Goal: Information Seeking & Learning: Learn about a topic

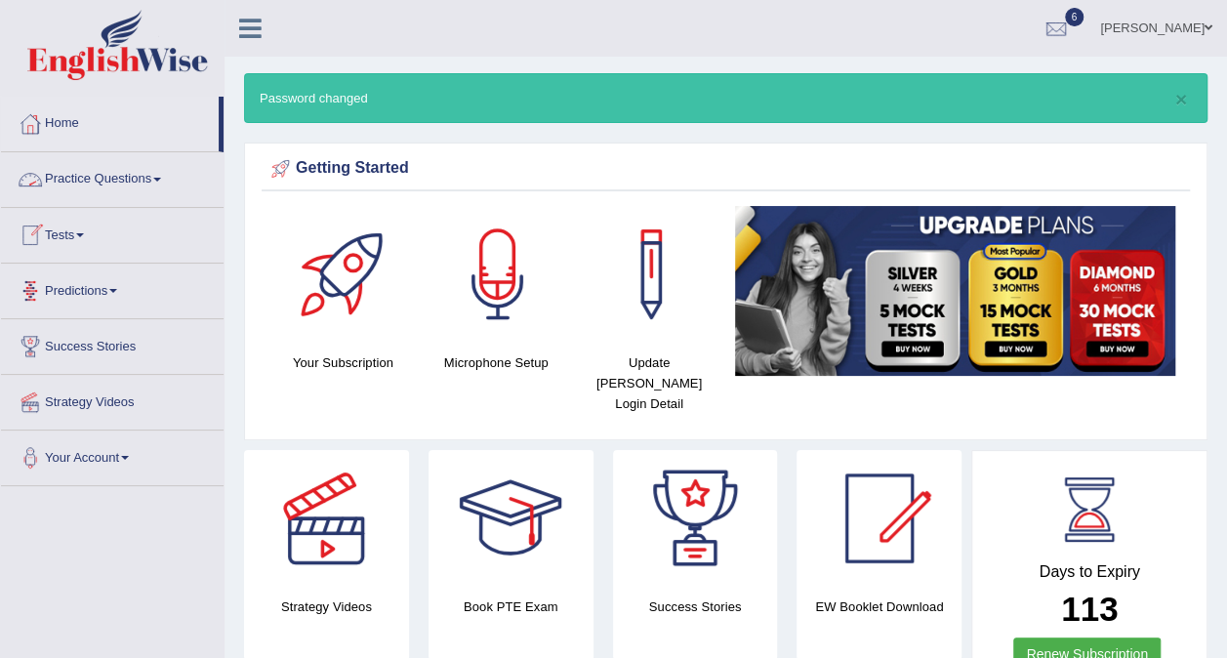
click at [129, 189] on link "Practice Questions" at bounding box center [112, 176] width 222 height 49
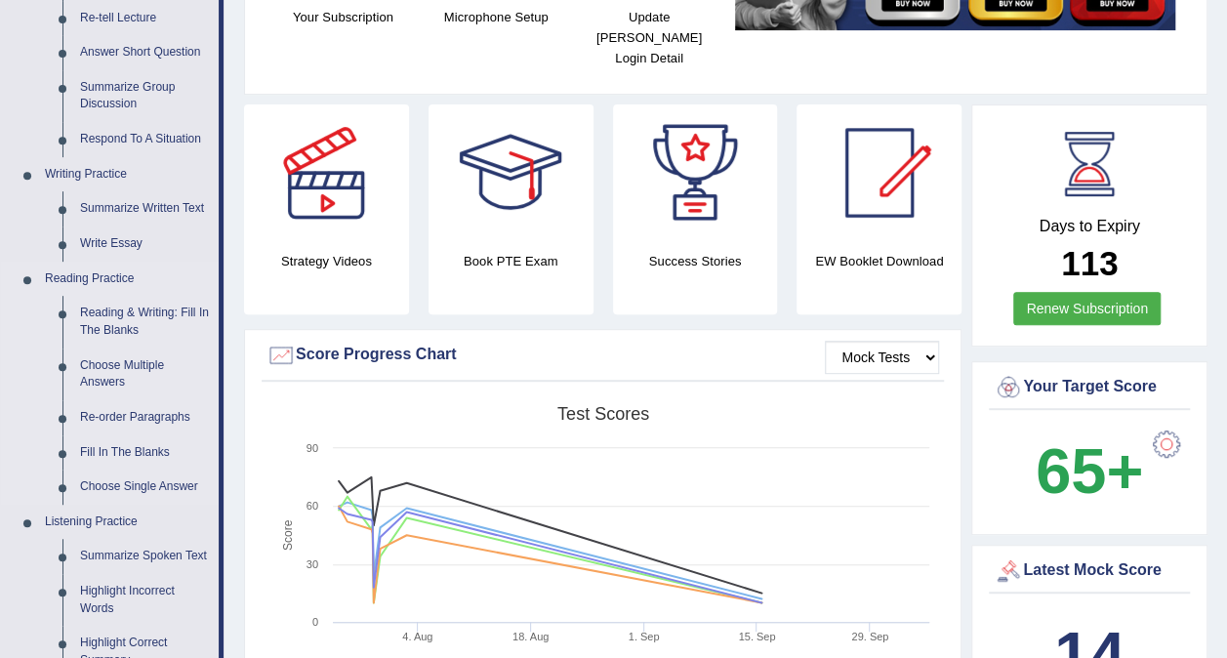
scroll to position [390, 0]
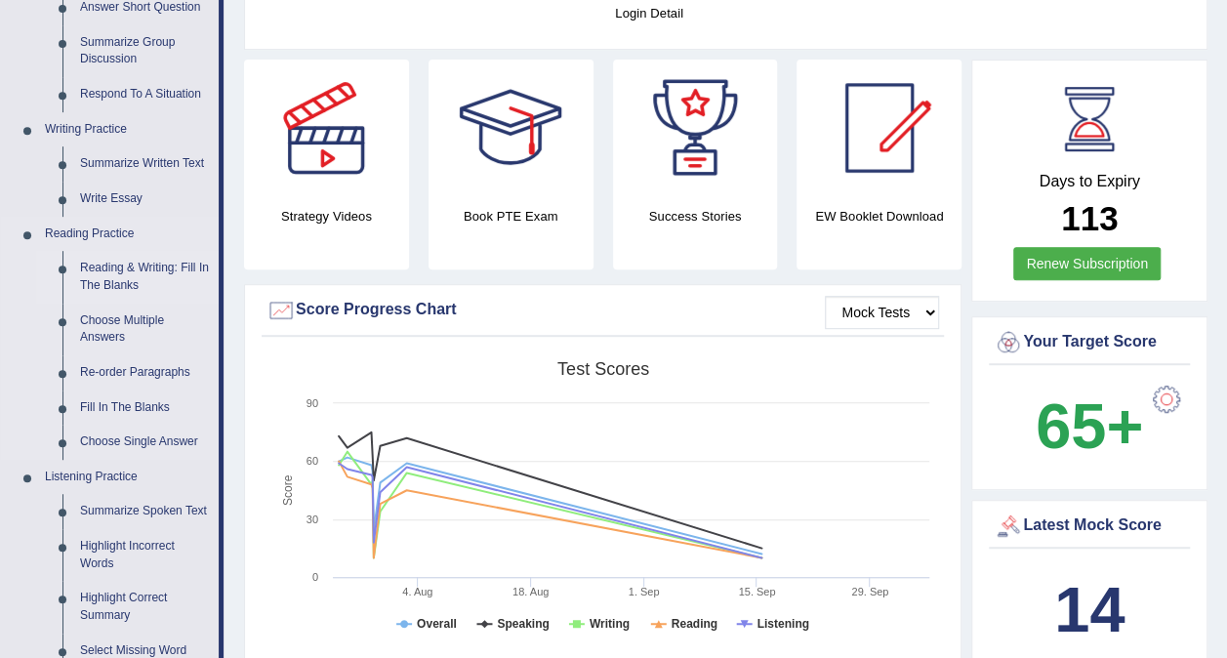
click at [113, 268] on link "Reading & Writing: Fill In The Blanks" at bounding box center [144, 277] width 147 height 52
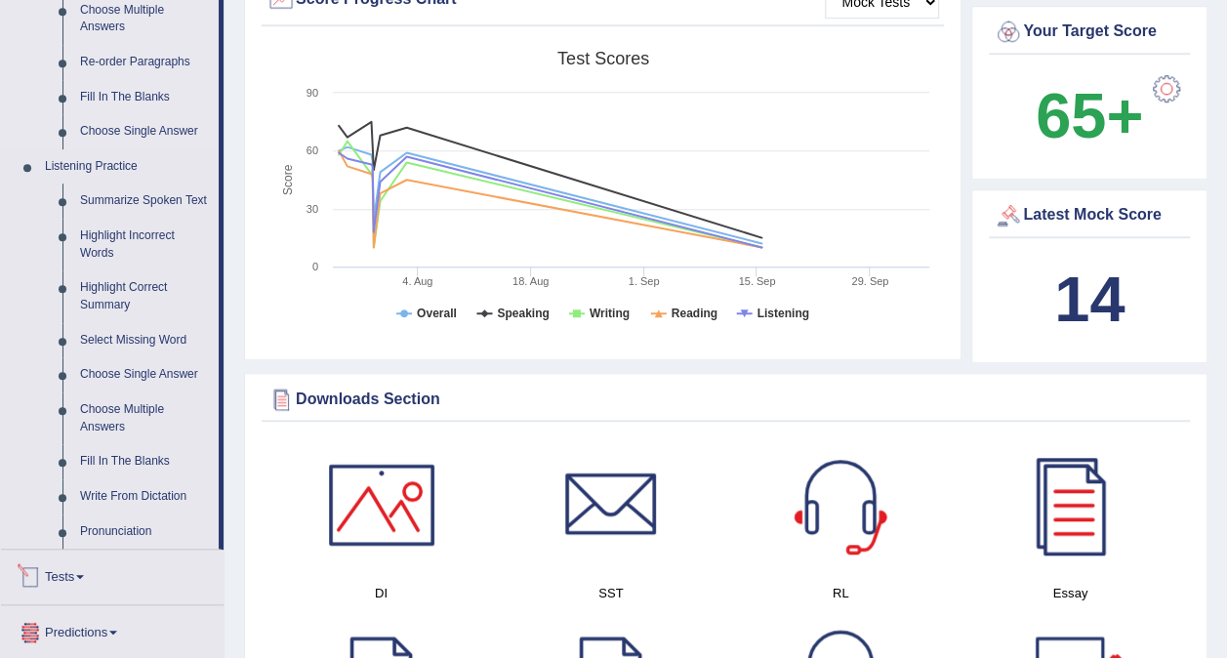
scroll to position [1428, 0]
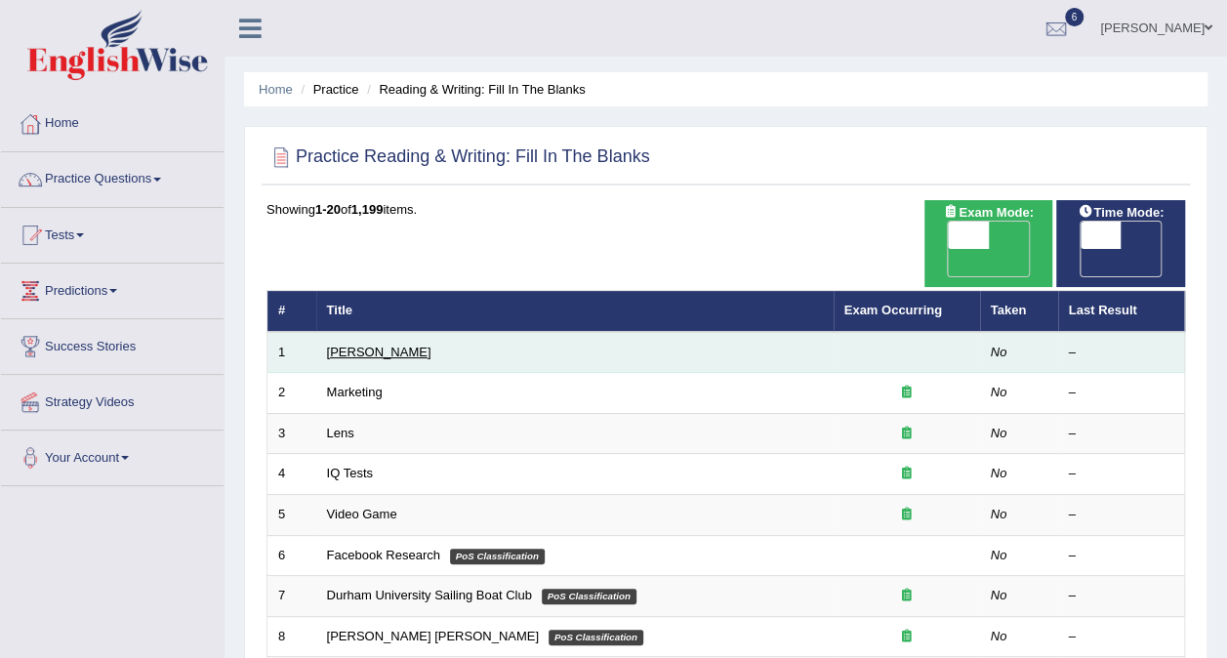
click at [359, 344] on link "[PERSON_NAME]" at bounding box center [379, 351] width 104 height 15
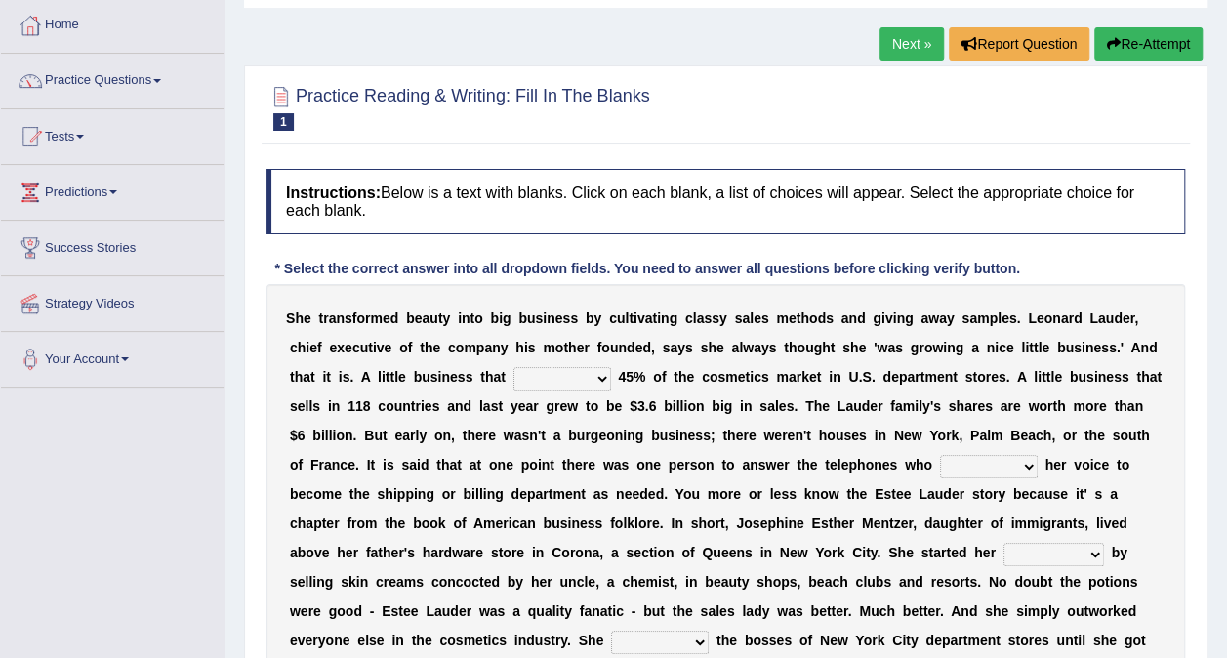
scroll to position [195, 0]
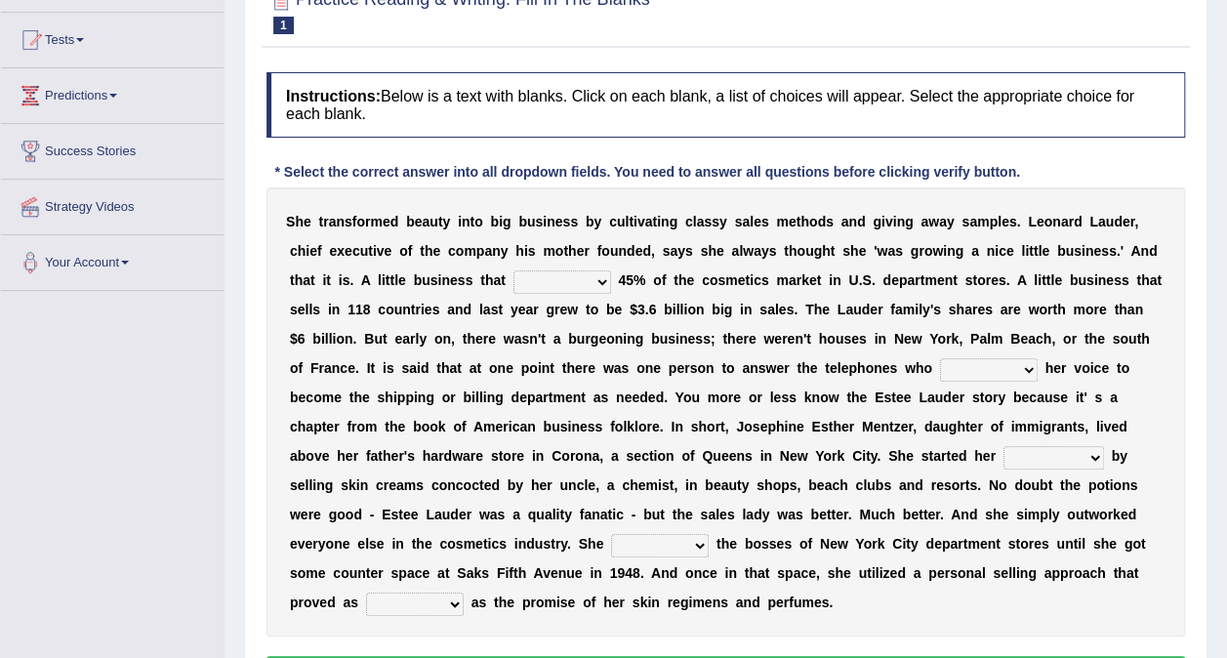
click at [513, 287] on select "has controls makes maintains" at bounding box center [562, 281] width 98 height 23
click at [513, 278] on select "has controls makes maintains" at bounding box center [562, 281] width 98 height 23
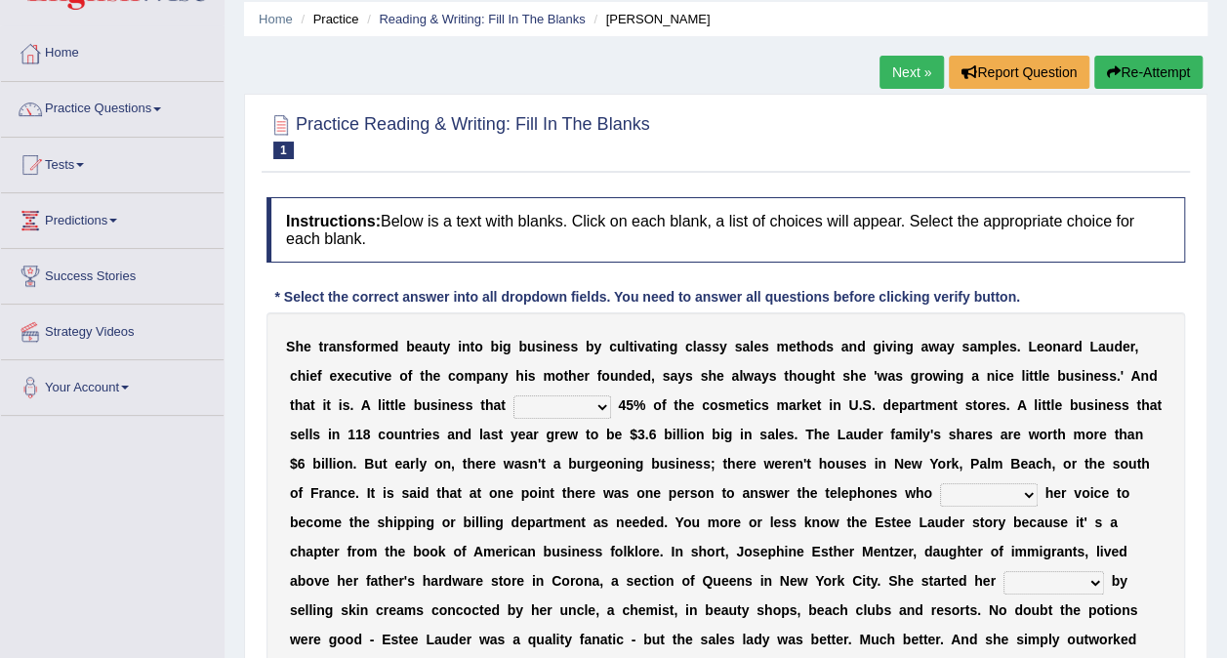
scroll to position [0, 0]
